Goal: Task Accomplishment & Management: Manage account settings

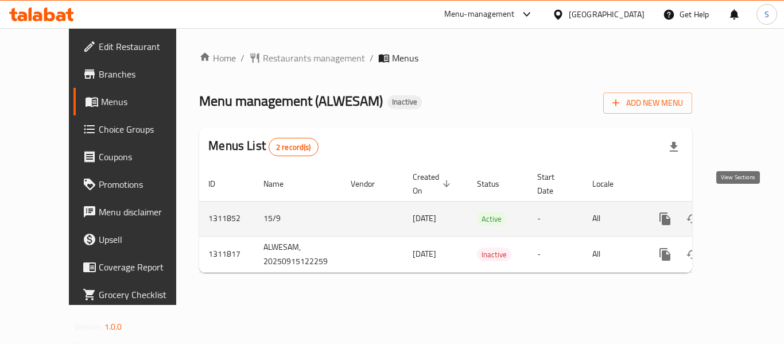
click at [741, 212] on icon "enhanced table" at bounding box center [748, 219] width 14 height 14
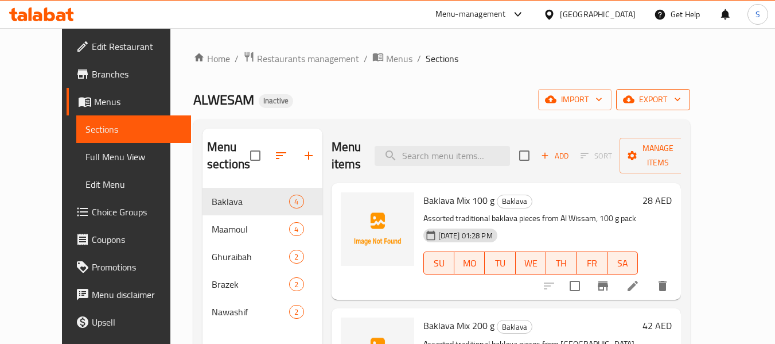
click at [681, 94] on span "export" at bounding box center [653, 99] width 56 height 14
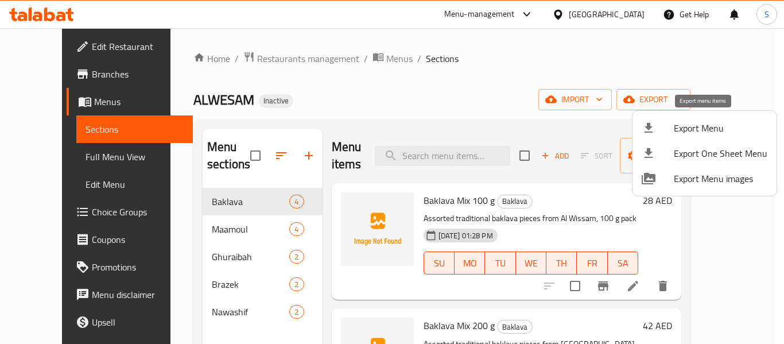
click at [698, 123] on span "Export Menu" at bounding box center [721, 128] width 94 height 14
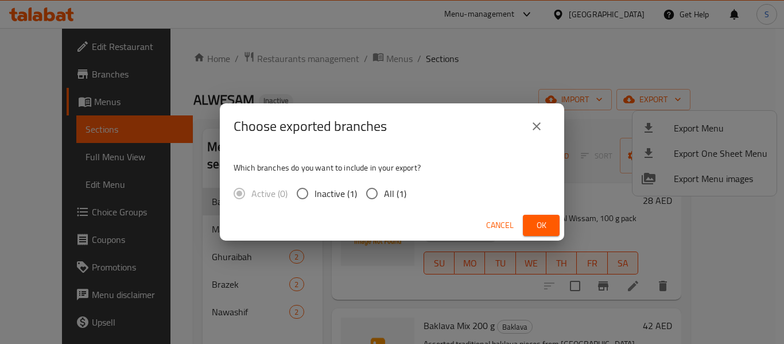
drag, startPoint x: 370, startPoint y: 192, endPoint x: 382, endPoint y: 191, distance: 12.1
click at [370, 191] on input "All (1)" at bounding box center [372, 193] width 24 height 24
radio input "true"
click at [540, 229] on span "Ok" at bounding box center [541, 225] width 18 height 14
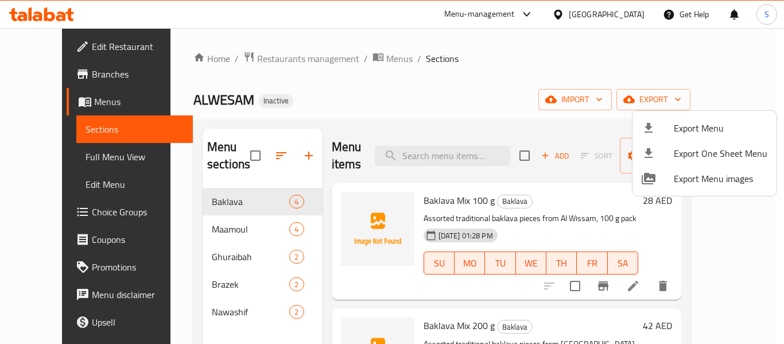
click at [468, 57] on div at bounding box center [392, 172] width 784 height 344
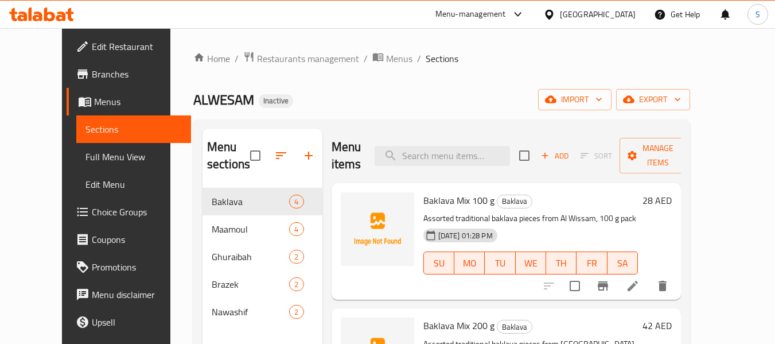
drag, startPoint x: 79, startPoint y: 48, endPoint x: 168, endPoint y: 38, distance: 88.9
click at [92, 48] on span "Edit Restaurant" at bounding box center [137, 47] width 91 height 14
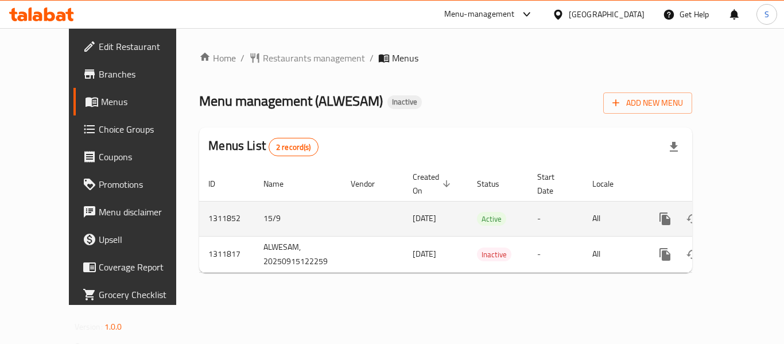
click at [741, 212] on icon "enhanced table" at bounding box center [748, 219] width 14 height 14
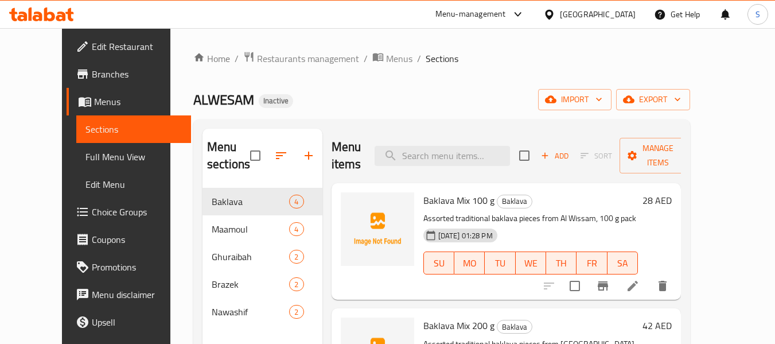
scroll to position [57, 0]
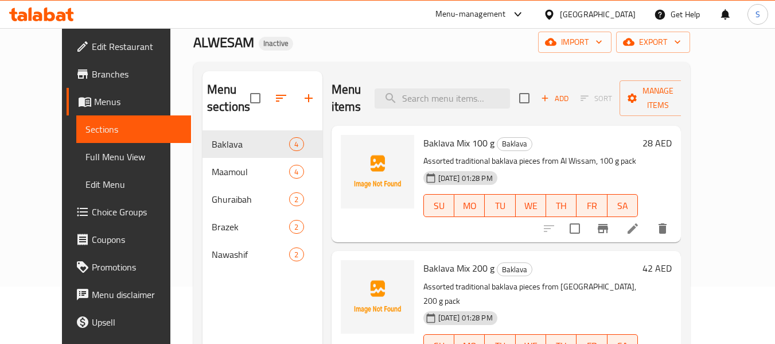
click at [85, 157] on span "Full Menu View" at bounding box center [133, 157] width 97 height 14
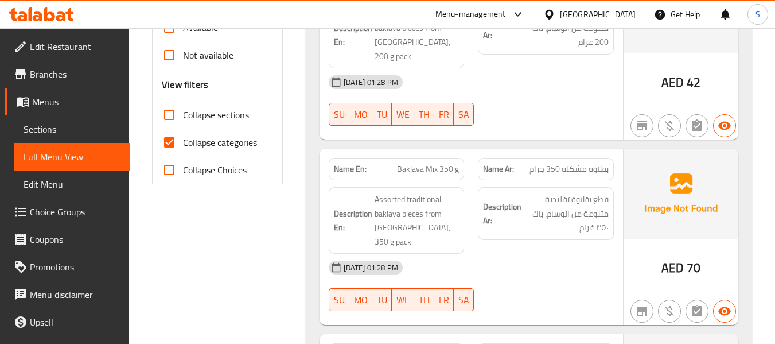
scroll to position [402, 0]
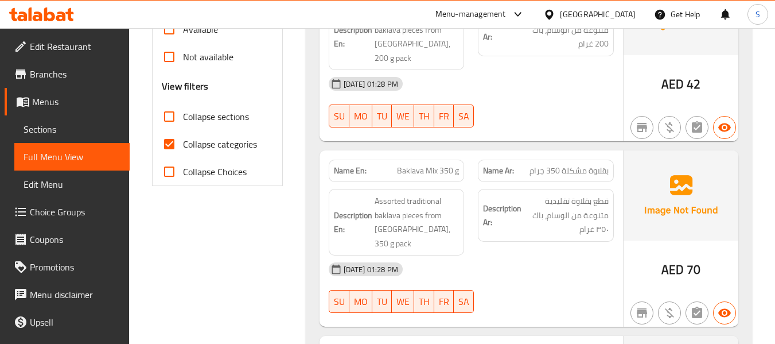
click at [207, 133] on label "Collapse categories" at bounding box center [206, 144] width 102 height 28
click at [183, 133] on input "Collapse categories" at bounding box center [169, 144] width 28 height 28
checkbox input "false"
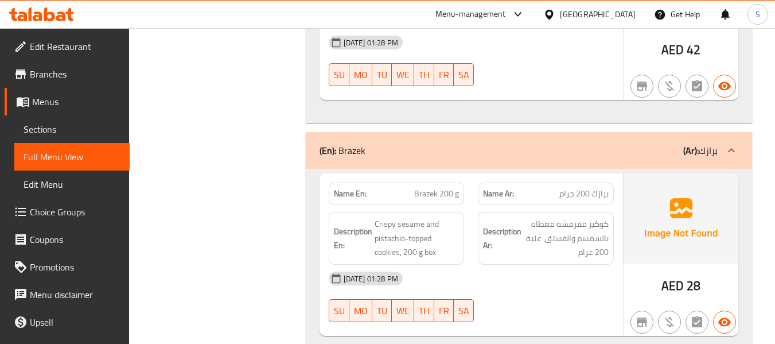
scroll to position [2066, 0]
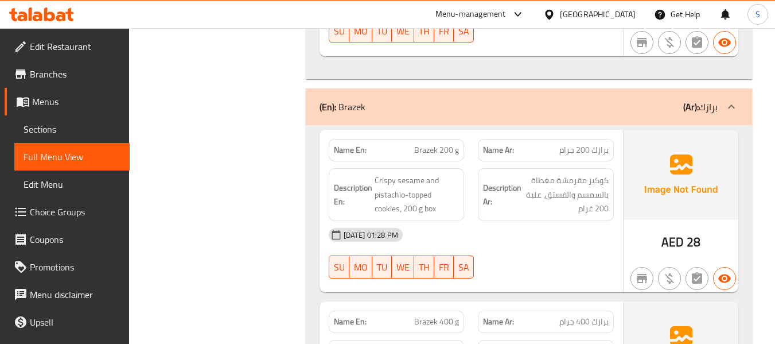
click at [432, 144] on span "Brazek 200 g" at bounding box center [436, 150] width 45 height 12
copy span "Brazek"
click at [435, 144] on span "Brazek 200 g" at bounding box center [436, 150] width 45 height 12
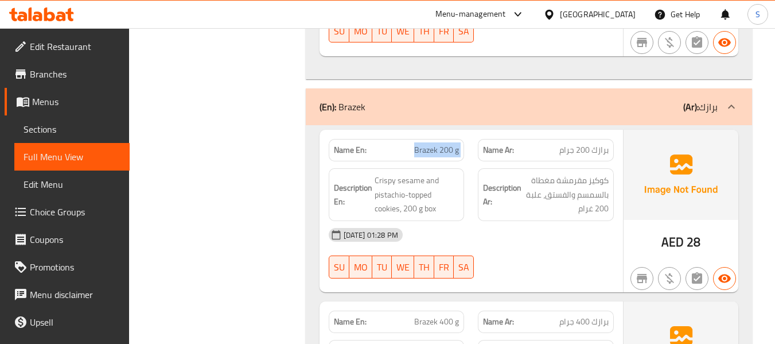
click at [435, 144] on span "Brazek 200 g" at bounding box center [436, 150] width 45 height 12
copy span "Brazek 200 g"
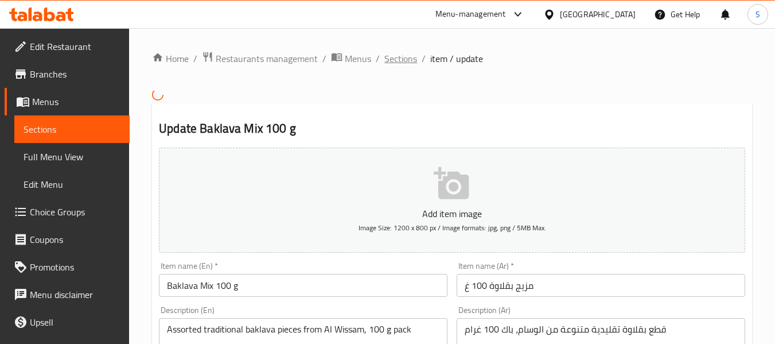
click at [405, 56] on span "Sections" at bounding box center [400, 59] width 33 height 14
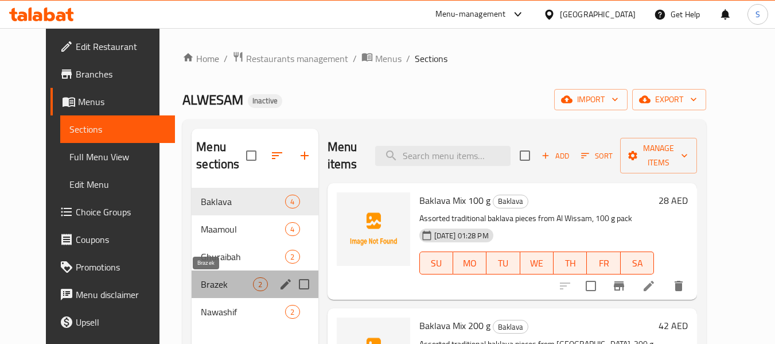
click at [216, 281] on span "Brazek" at bounding box center [227, 284] width 52 height 14
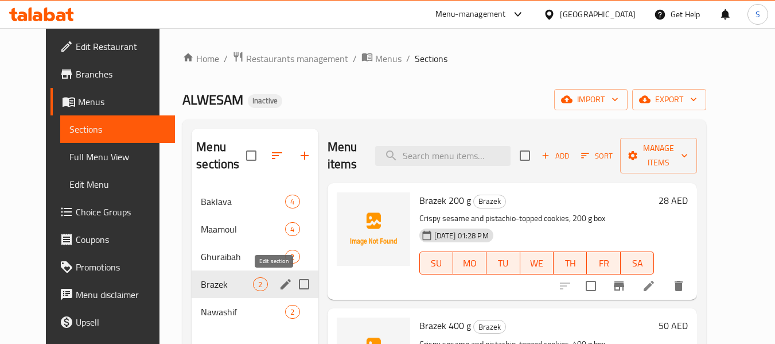
click at [281, 285] on icon "edit" at bounding box center [286, 284] width 10 height 10
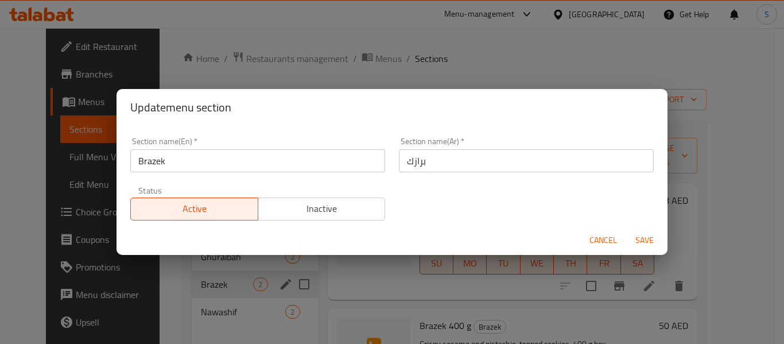
click at [474, 164] on input "برازك" at bounding box center [526, 160] width 255 height 23
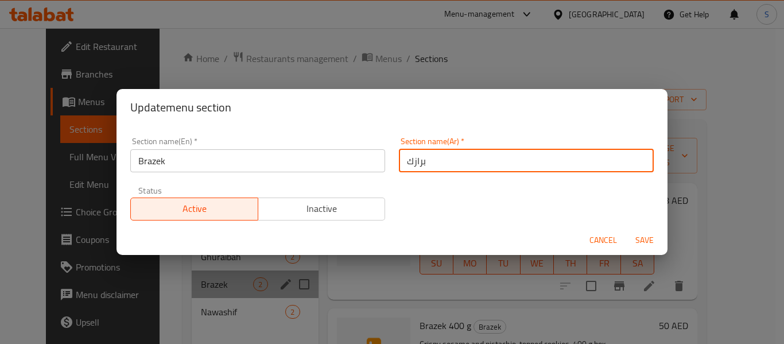
click at [474, 164] on input "برازك" at bounding box center [526, 160] width 255 height 23
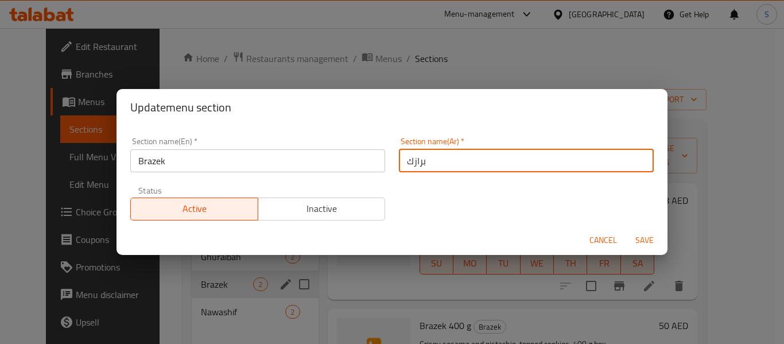
paste input "text"
type input "برازق"
click at [651, 240] on span "Save" at bounding box center [645, 240] width 28 height 14
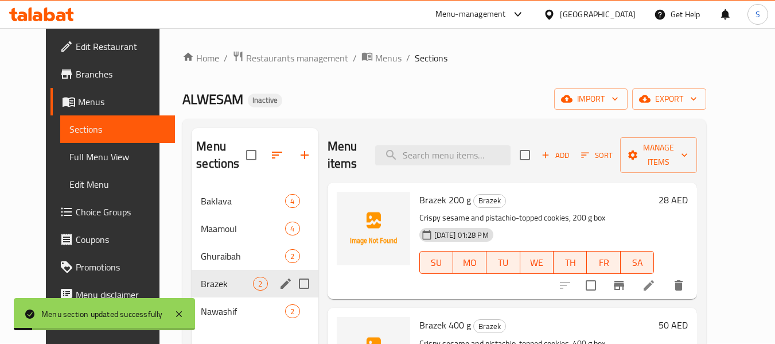
scroll to position [115, 0]
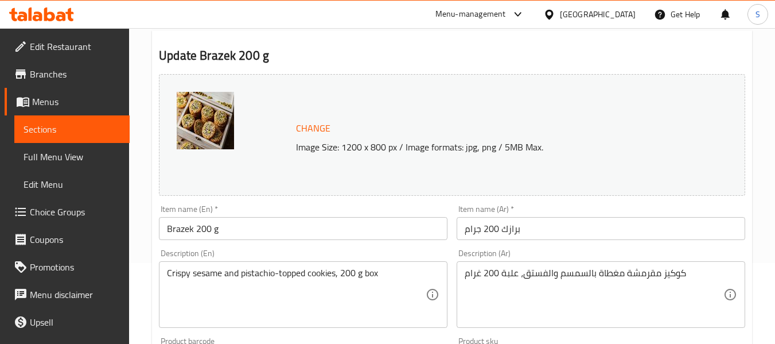
scroll to position [115, 0]
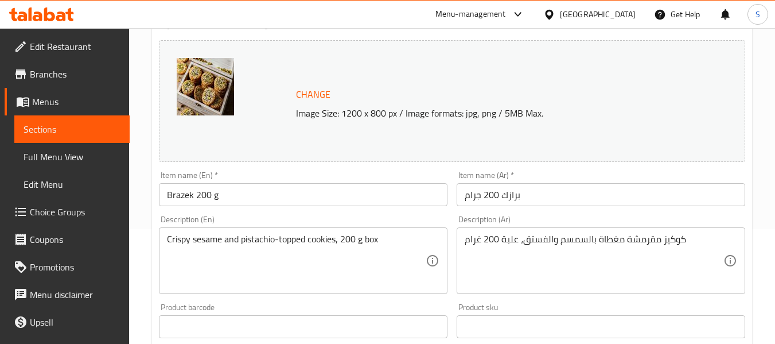
click at [508, 193] on input "برازك 200 جرام" at bounding box center [601, 194] width 289 height 23
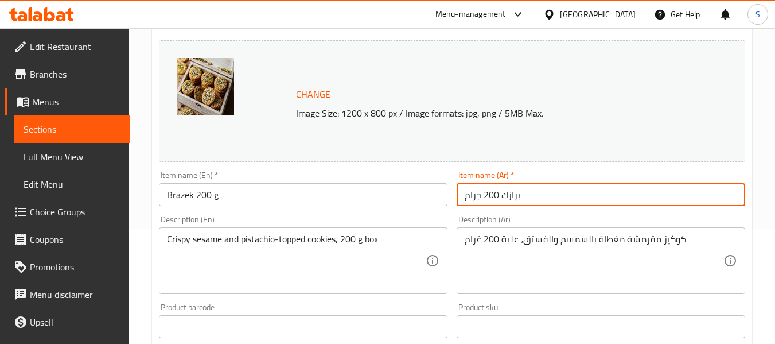
click at [508, 193] on input "برازك 200 جرام" at bounding box center [601, 194] width 289 height 23
paste input "text"
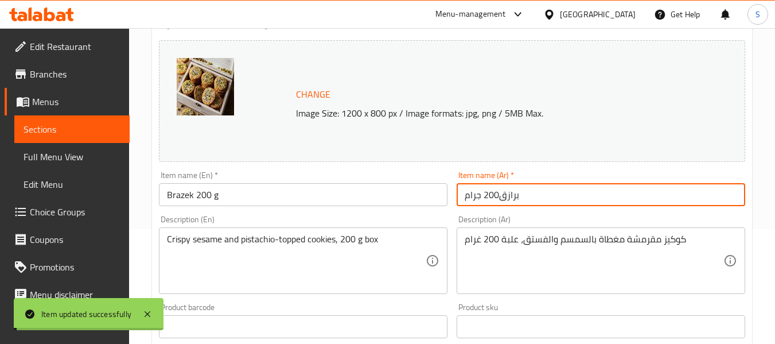
click at [501, 197] on input "برازق200 جرام" at bounding box center [601, 194] width 289 height 23
type input "برازق200 جرام"
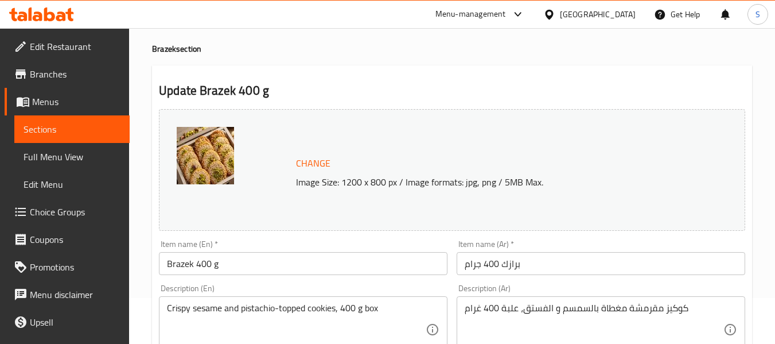
scroll to position [57, 0]
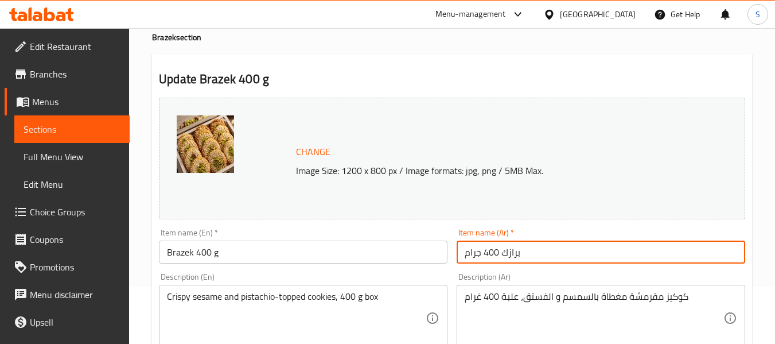
drag, startPoint x: 501, startPoint y: 254, endPoint x: 524, endPoint y: 255, distance: 23.0
click at [524, 255] on input "برازك 400 جرام" at bounding box center [601, 251] width 289 height 23
paste input "text"
type input "برازق 400 جرام"
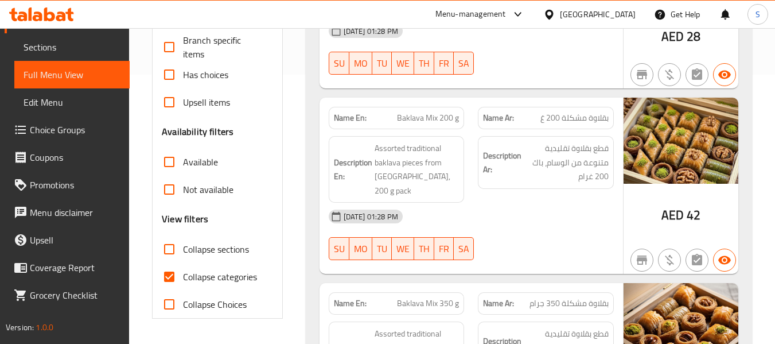
scroll to position [287, 0]
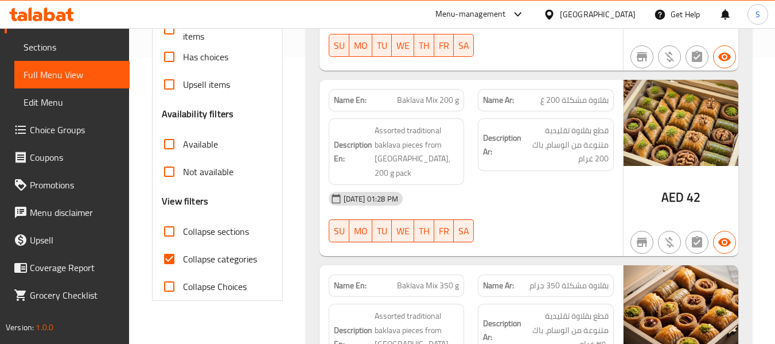
click at [202, 259] on span "Collapse categories" at bounding box center [220, 259] width 74 height 14
click at [183, 259] on input "Collapse categories" at bounding box center [169, 259] width 28 height 28
checkbox input "false"
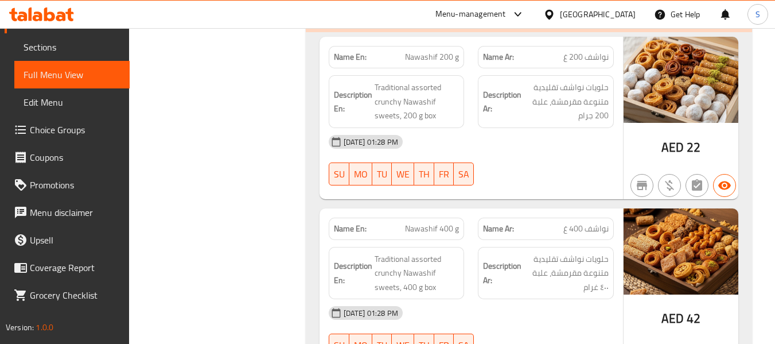
scroll to position [2568, 0]
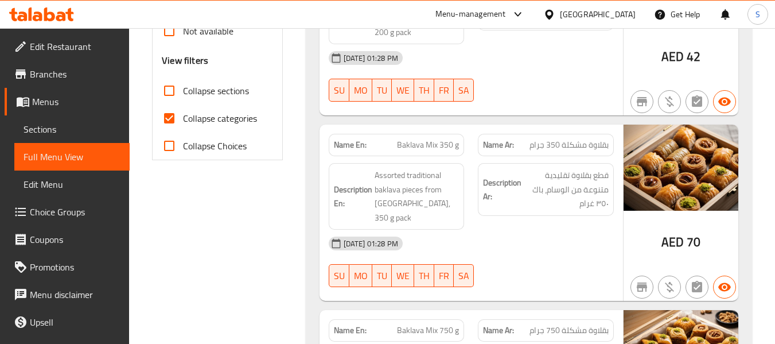
scroll to position [459, 0]
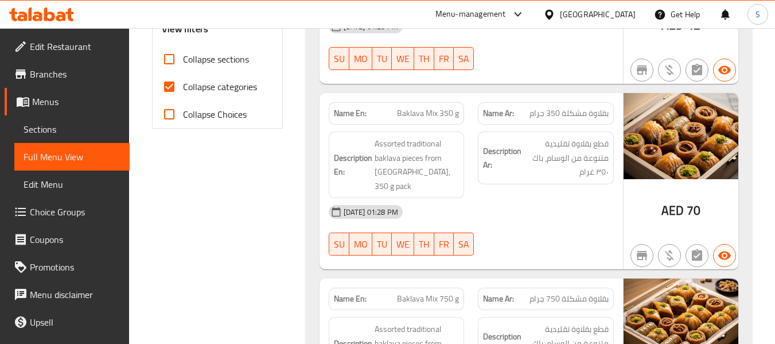
click at [245, 84] on span "Collapse categories" at bounding box center [220, 87] width 74 height 14
click at [183, 84] on input "Collapse categories" at bounding box center [169, 87] width 28 height 28
checkbox input "false"
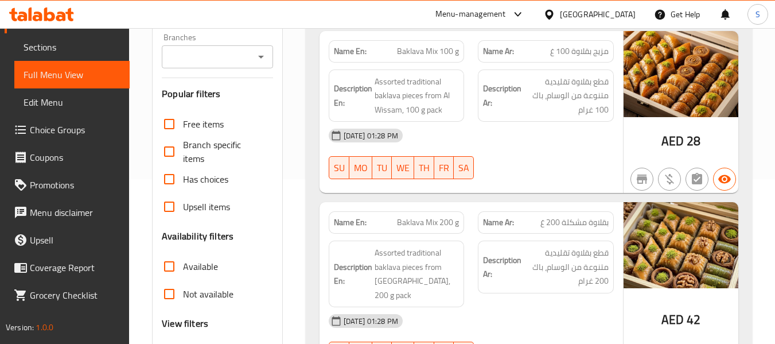
scroll to position [230, 0]
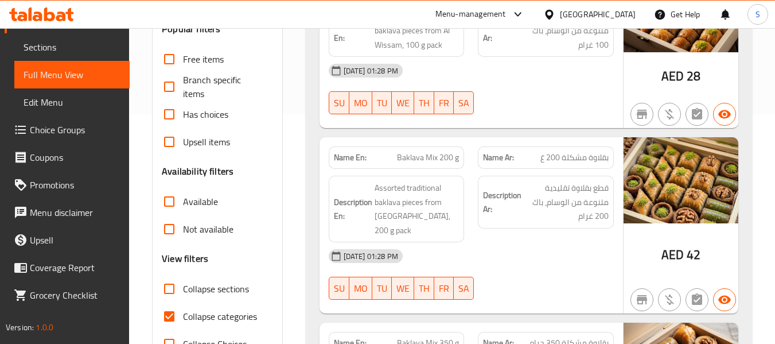
click at [208, 316] on span "Collapse categories" at bounding box center [220, 316] width 74 height 14
click at [183, 316] on input "Collapse categories" at bounding box center [169, 316] width 28 height 28
checkbox input "false"
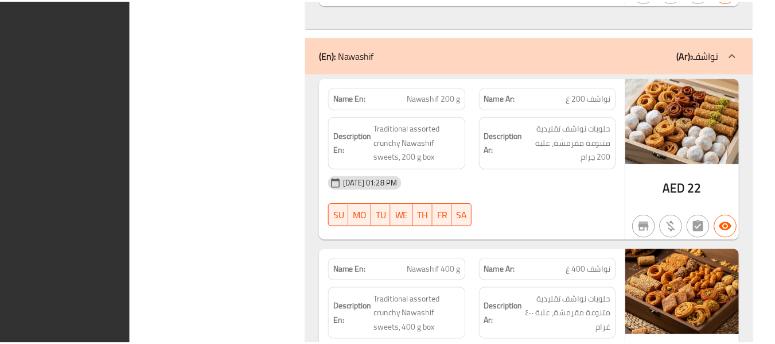
scroll to position [2556, 0]
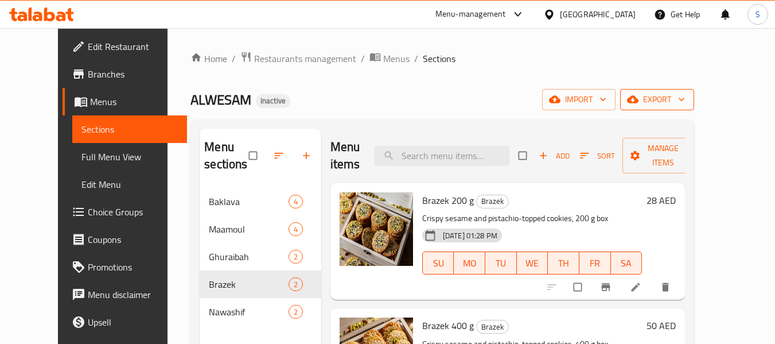
click at [685, 104] on span "export" at bounding box center [657, 99] width 56 height 14
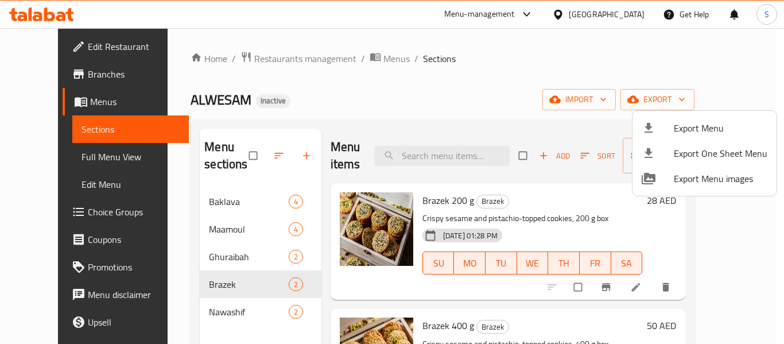
click at [708, 121] on span "Export Menu" at bounding box center [721, 128] width 94 height 14
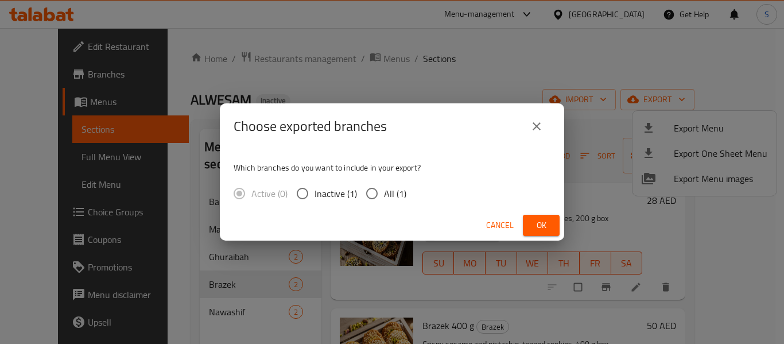
click at [388, 192] on span "All (1)" at bounding box center [395, 193] width 22 height 14
click at [384, 192] on input "All (1)" at bounding box center [372, 193] width 24 height 24
radio input "true"
click at [553, 228] on button "Ok" at bounding box center [541, 225] width 37 height 21
